Goal: Task Accomplishment & Management: Manage account settings

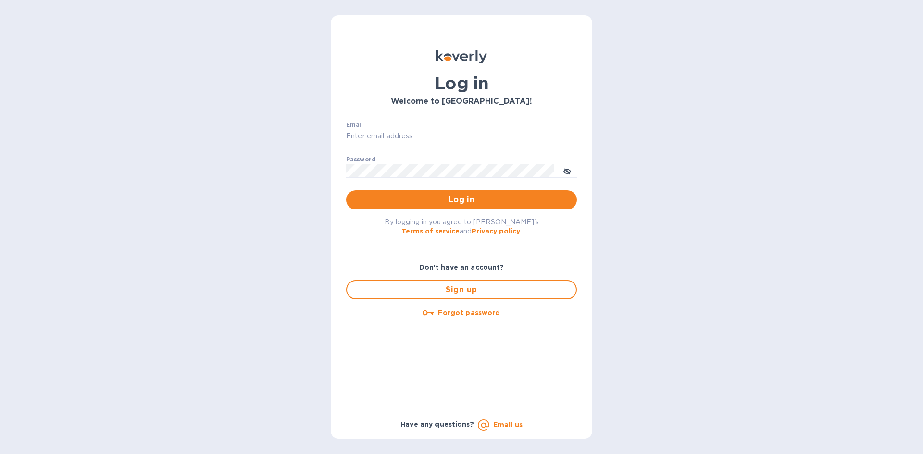
click at [464, 137] on input "Email" at bounding box center [461, 136] width 231 height 14
type input "C"
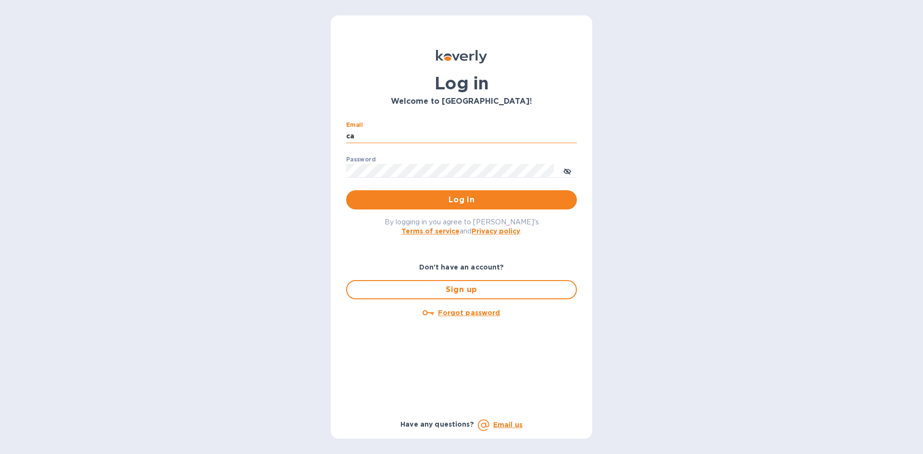
type input "c"
click at [390, 135] on input "ca" at bounding box center [461, 136] width 231 height 14
type input "c"
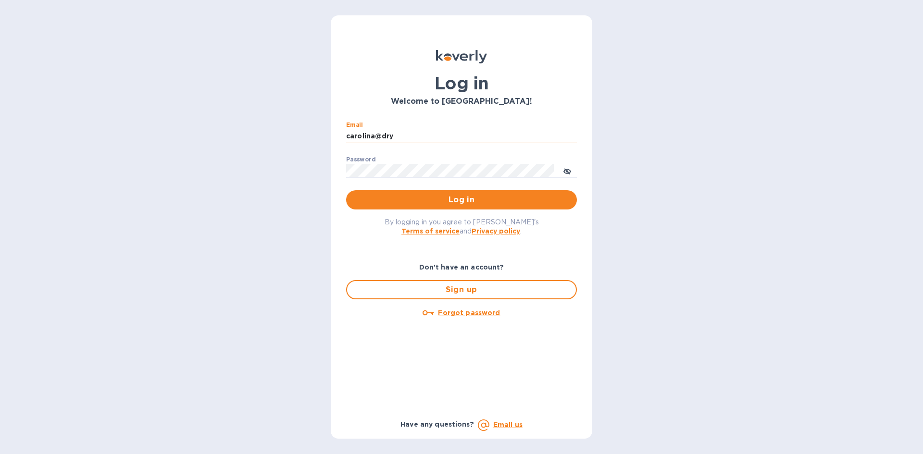
type input "carolina@dryfarmwines.com"
click at [316, 166] on div "Log in Welcome to Koverly! Email carolina@dryfarmwines.com ​ Password ​ Log in …" at bounding box center [461, 227] width 923 height 454
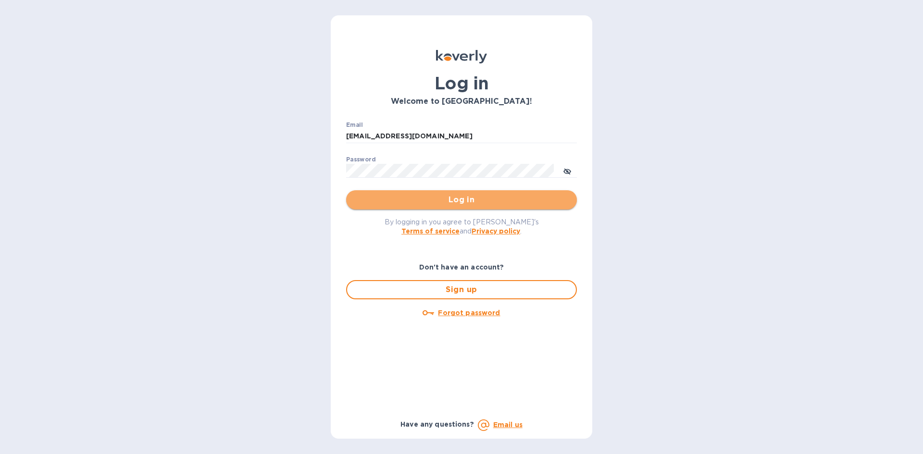
click at [379, 201] on span "Log in" at bounding box center [461, 200] width 215 height 12
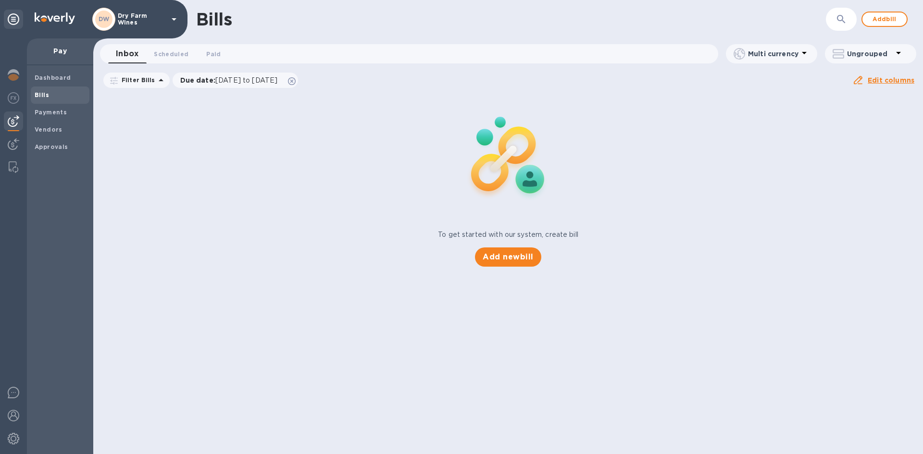
click at [126, 22] on p "Dry Farm Wines" at bounding box center [142, 19] width 48 height 13
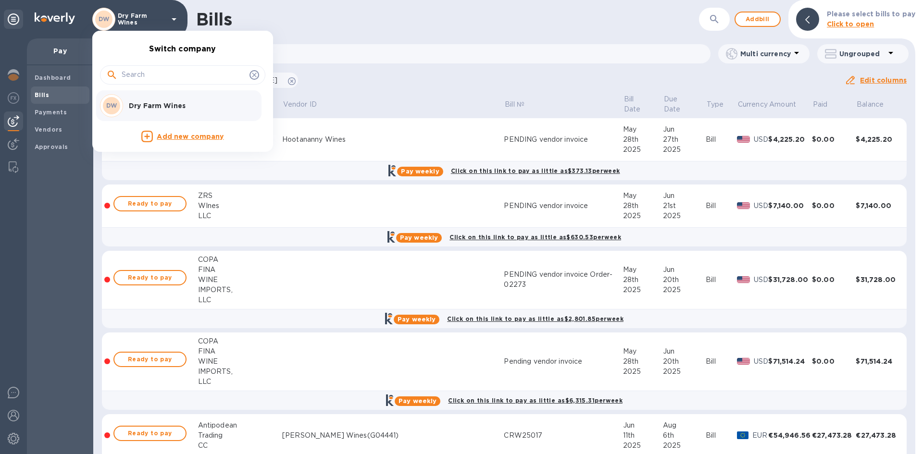
click at [159, 110] on p "Dry Farm Wines" at bounding box center [189, 106] width 121 height 10
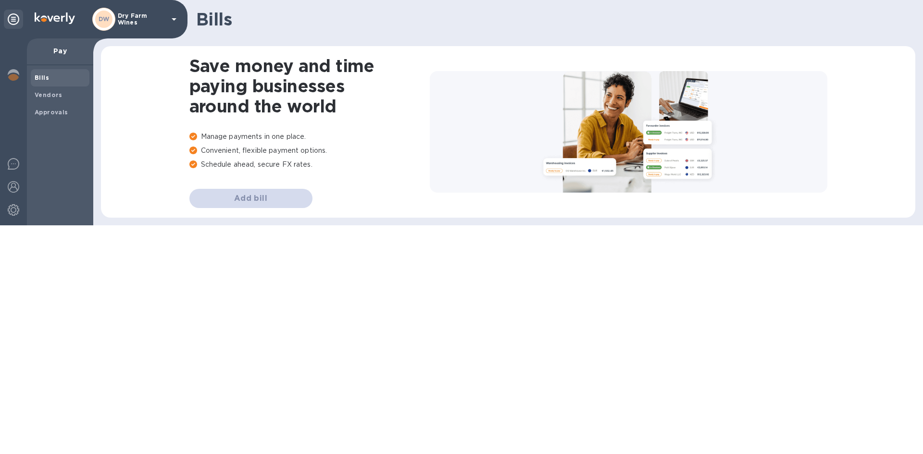
click at [159, 110] on html "DW Dry Farm Wines Pay Bills Vendors Approvals Bills Save money and time paying …" at bounding box center [461, 113] width 923 height 226
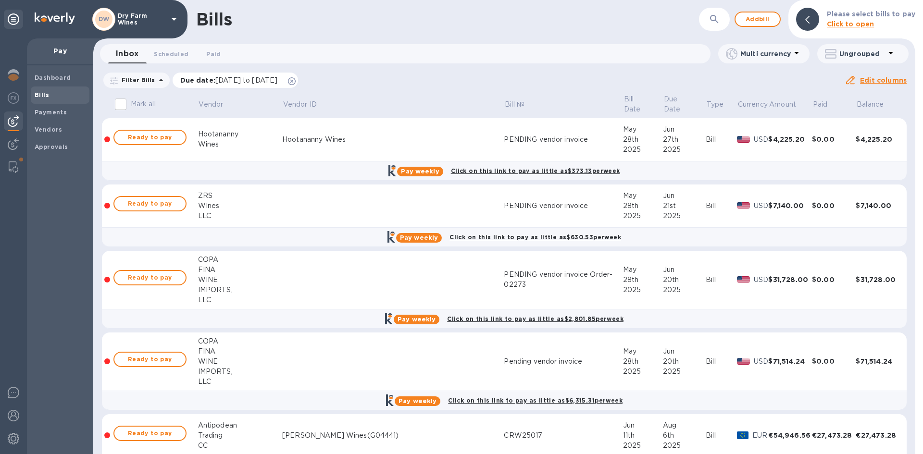
click at [296, 82] on icon at bounding box center [292, 81] width 8 height 8
